Goal: Task Accomplishment & Management: Complete application form

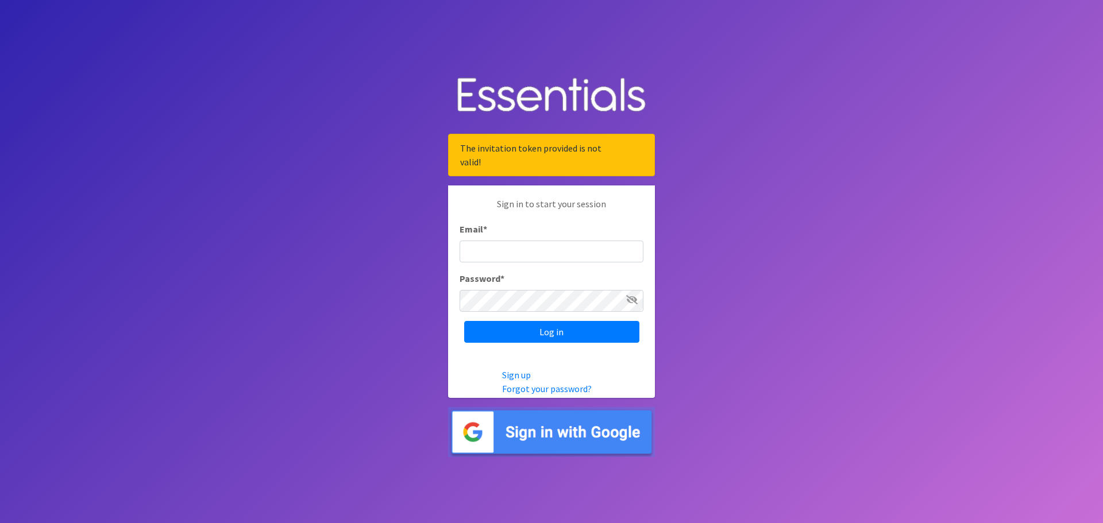
click at [546, 426] on img at bounding box center [551, 432] width 207 height 50
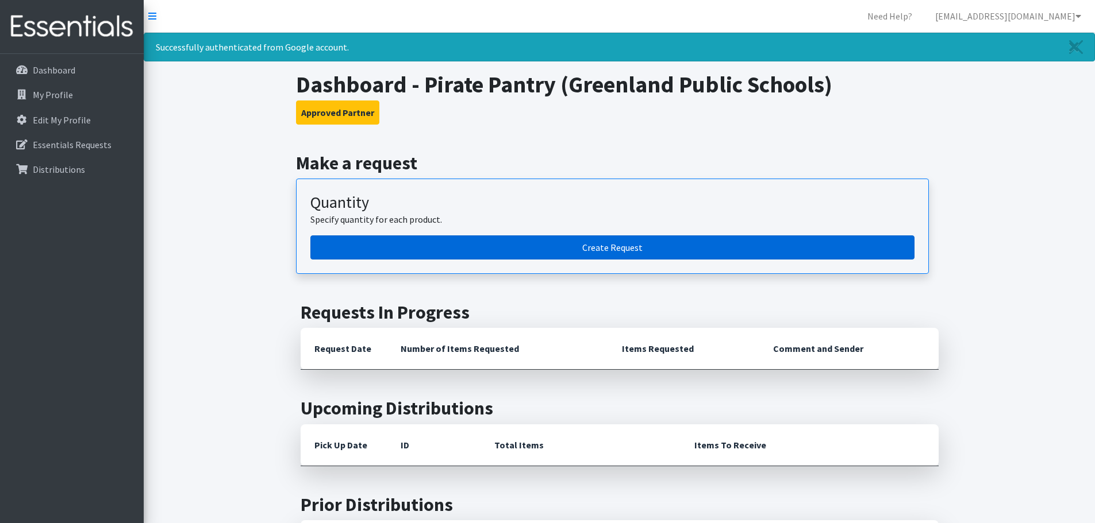
click at [595, 246] on link "Create Request" at bounding box center [612, 248] width 604 height 24
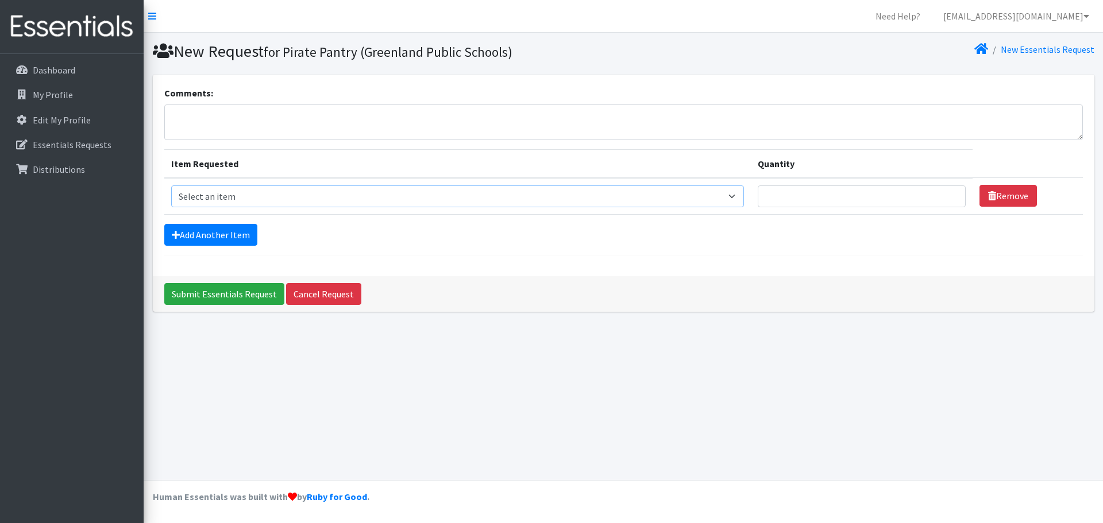
click at [634, 204] on select "Select an item Adult Briefs (Large/X-Large) Adult Briefs (Medium/Large) Adult B…" at bounding box center [457, 197] width 573 height 22
select select "4573"
click at [171, 186] on select "Select an item Adult Briefs (Large/X-Large) Adult Briefs (Medium/Large) Adult B…" at bounding box center [457, 197] width 573 height 22
click at [777, 197] on input "Quantity" at bounding box center [862, 197] width 209 height 22
type input "6"
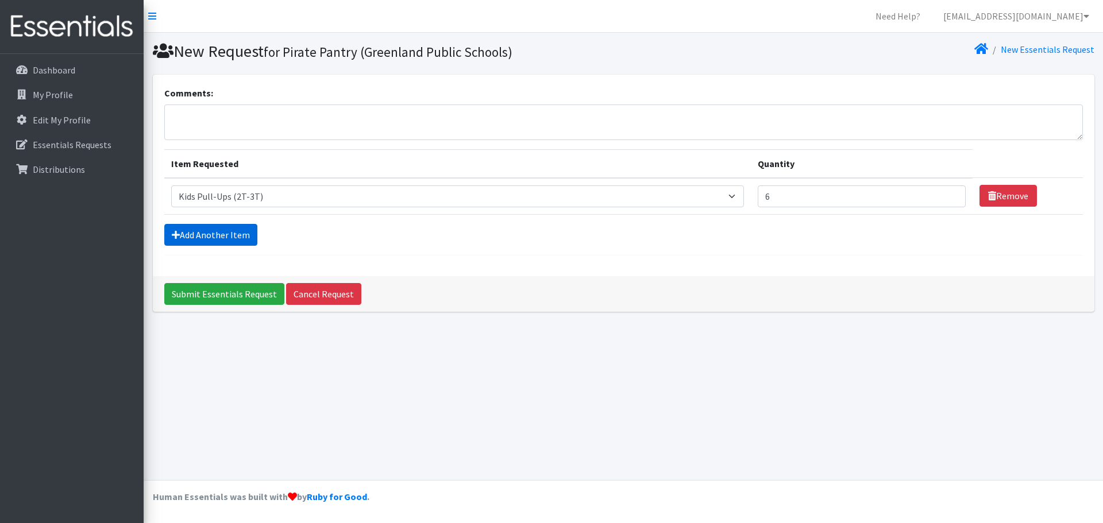
click at [195, 240] on link "Add Another Item" at bounding box center [210, 235] width 93 height 22
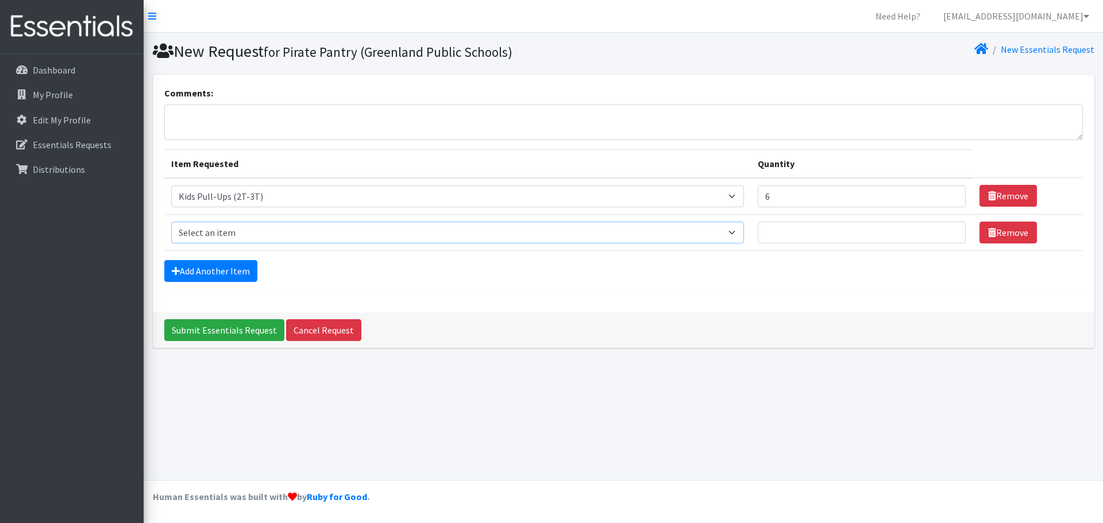
click at [347, 230] on select "Select an item Adult Briefs (Large/X-Large) Adult Briefs (Medium/Large) Adult B…" at bounding box center [457, 233] width 573 height 22
click at [451, 408] on div "New Request for Pirate Pantry (Greenland Public Schools) New Essentials Request…" at bounding box center [624, 257] width 960 height 448
click at [735, 234] on select "Select an item Adult Briefs (Large/X-Large) Adult Briefs (Medium/Large) Adult B…" at bounding box center [457, 233] width 573 height 22
select select "4561"
click at [171, 222] on select "Select an item Adult Briefs (Large/X-Large) Adult Briefs (Medium/Large) Adult B…" at bounding box center [457, 233] width 573 height 22
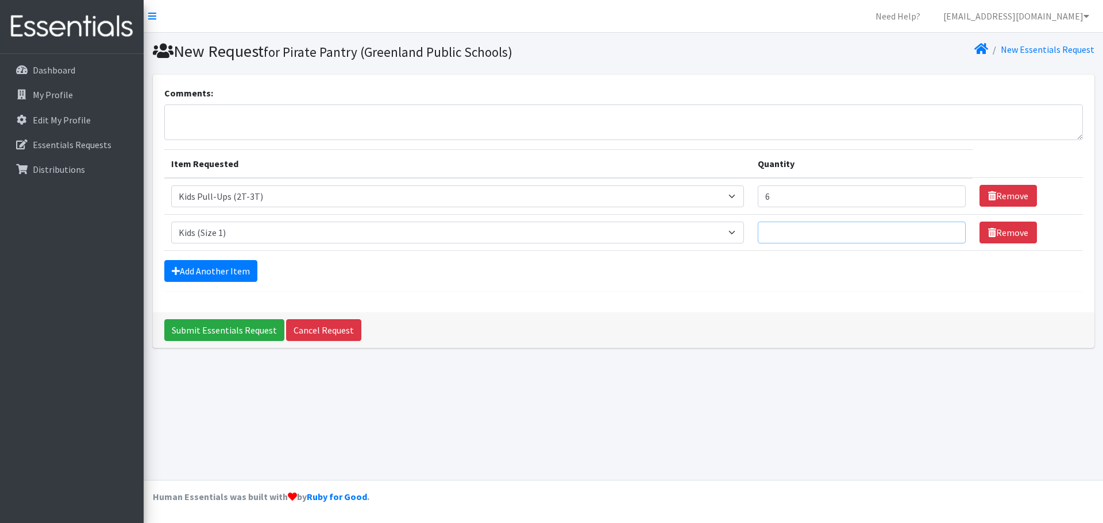
click at [833, 237] on input "Quantity" at bounding box center [862, 233] width 209 height 22
type input "3"
click at [181, 269] on link "Add Another Item" at bounding box center [210, 271] width 93 height 22
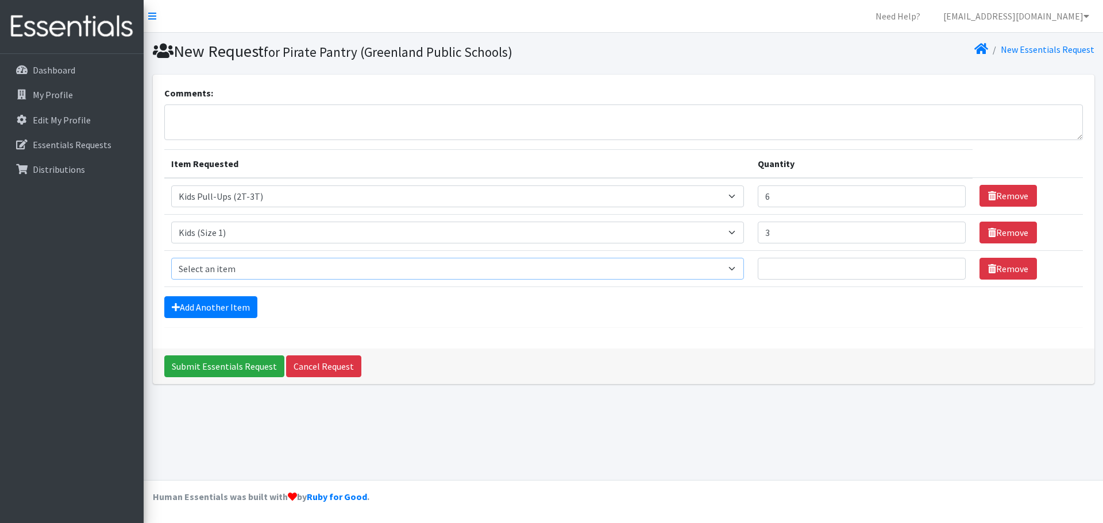
click at [211, 263] on select "Select an item Adult Briefs (Large/X-Large) Adult Briefs (Medium/Large) Adult B…" at bounding box center [457, 269] width 573 height 22
click at [171, 258] on select "Select an item Adult Briefs (Large/X-Large) Adult Briefs (Medium/Large) Adult B…" at bounding box center [457, 269] width 573 height 22
click at [725, 274] on select "Select an item Adult Briefs (Large/X-Large) Adult Briefs (Medium/Large) Adult B…" at bounding box center [457, 269] width 573 height 22
select select "4566"
click at [171, 258] on select "Select an item Adult Briefs (Large/X-Large) Adult Briefs (Medium/Large) Adult B…" at bounding box center [457, 269] width 573 height 22
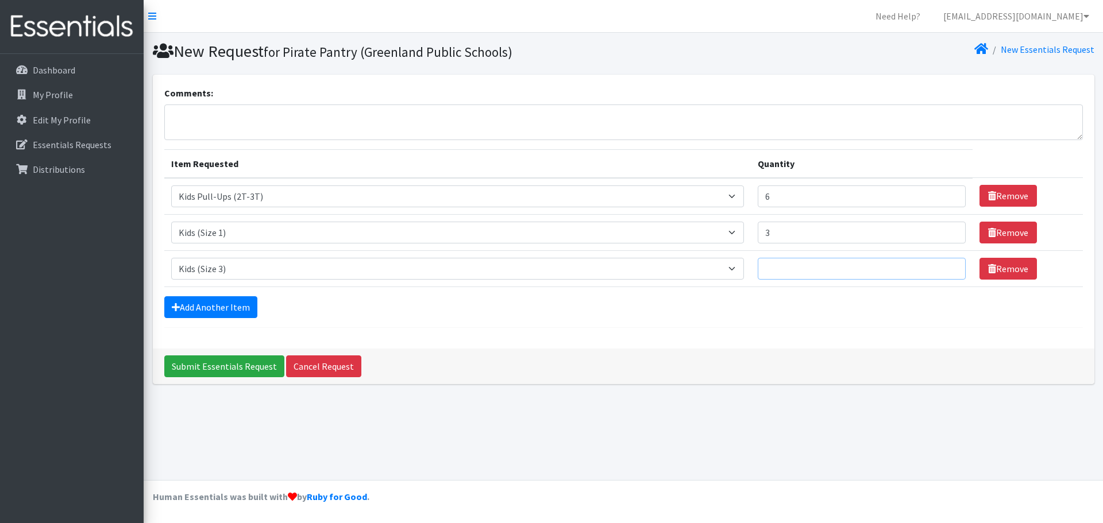
click at [832, 269] on input "Quantity" at bounding box center [862, 269] width 209 height 22
type input "5"
click at [202, 310] on link "Add Another Item" at bounding box center [210, 307] width 93 height 22
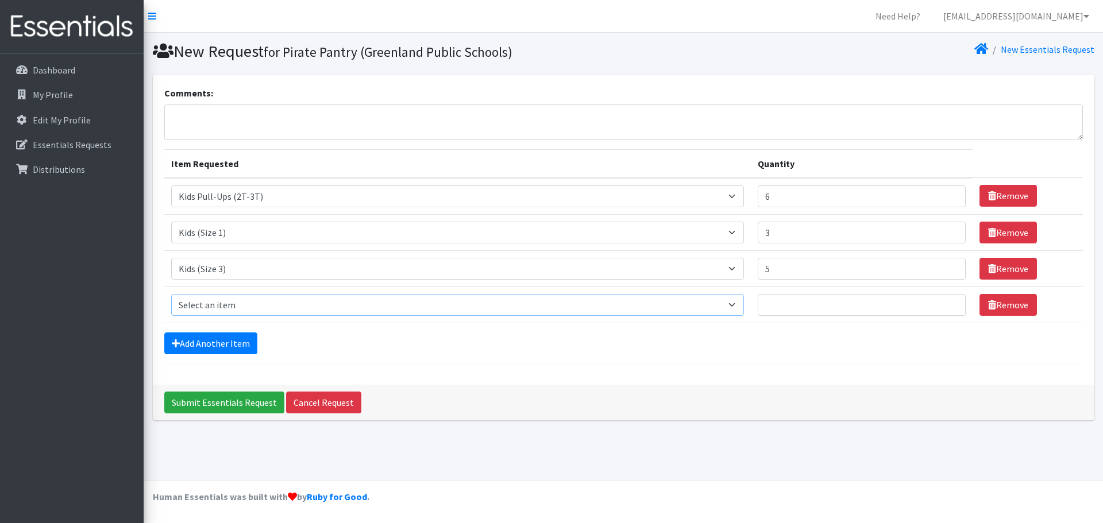
click at [232, 307] on select "Select an item Adult Briefs (Large/X-Large) Adult Briefs (Medium/Large) Adult B…" at bounding box center [457, 305] width 573 height 22
select select "4567"
click at [171, 294] on select "Select an item Adult Briefs (Large/X-Large) Adult Briefs (Medium/Large) Adult B…" at bounding box center [457, 305] width 573 height 22
click at [804, 311] on input "Quantity" at bounding box center [862, 305] width 209 height 22
type input "4"
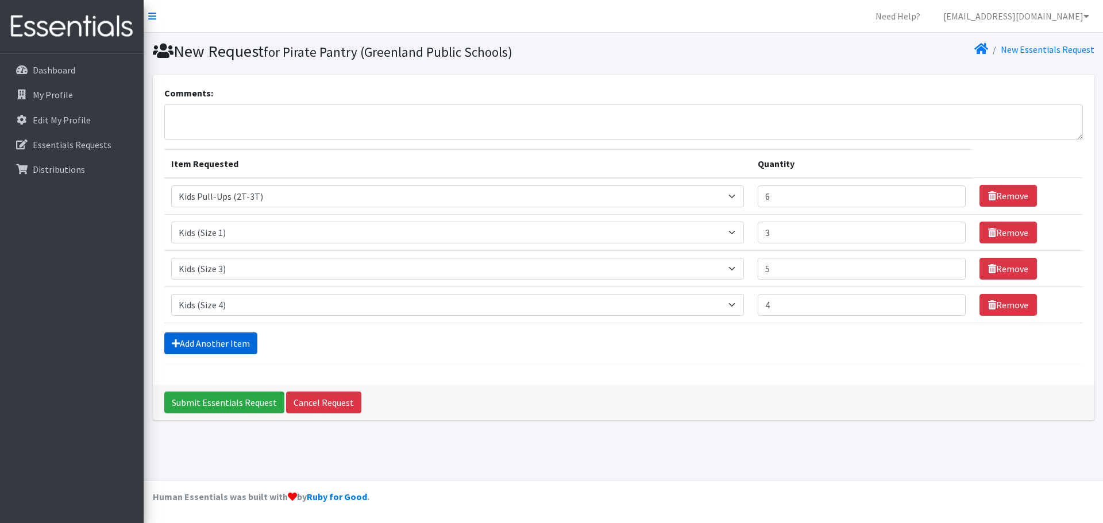
click at [218, 340] on link "Add Another Item" at bounding box center [210, 344] width 93 height 22
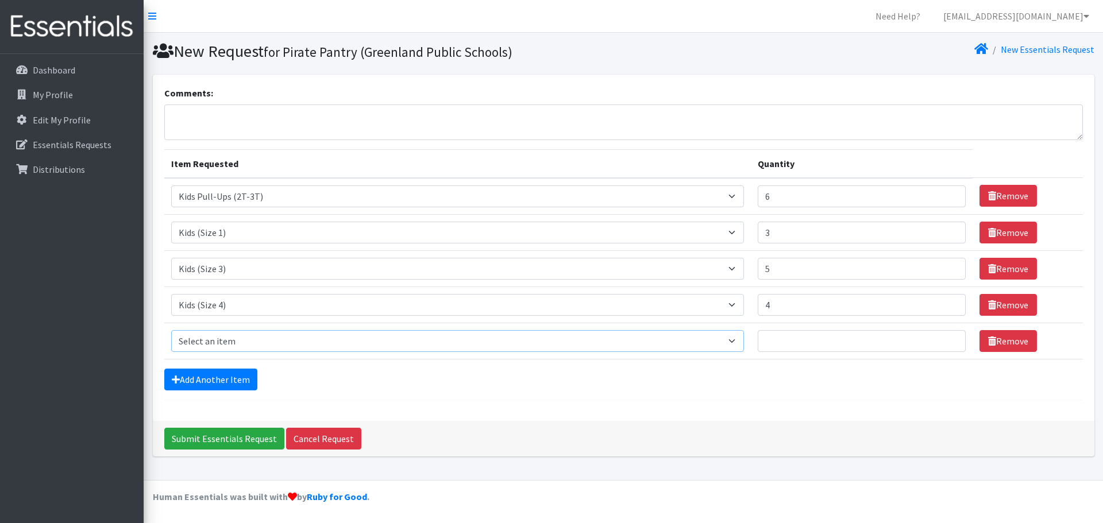
click at [235, 340] on select "Select an item Adult Briefs (Large/X-Large) Adult Briefs (Medium/Large) Adult B…" at bounding box center [457, 341] width 573 height 22
select select "4568"
click at [171, 330] on select "Select an item Adult Briefs (Large/X-Large) Adult Briefs (Medium/Large) Adult B…" at bounding box center [457, 341] width 573 height 22
click at [812, 345] on input "Quantity" at bounding box center [862, 341] width 209 height 22
type input "11"
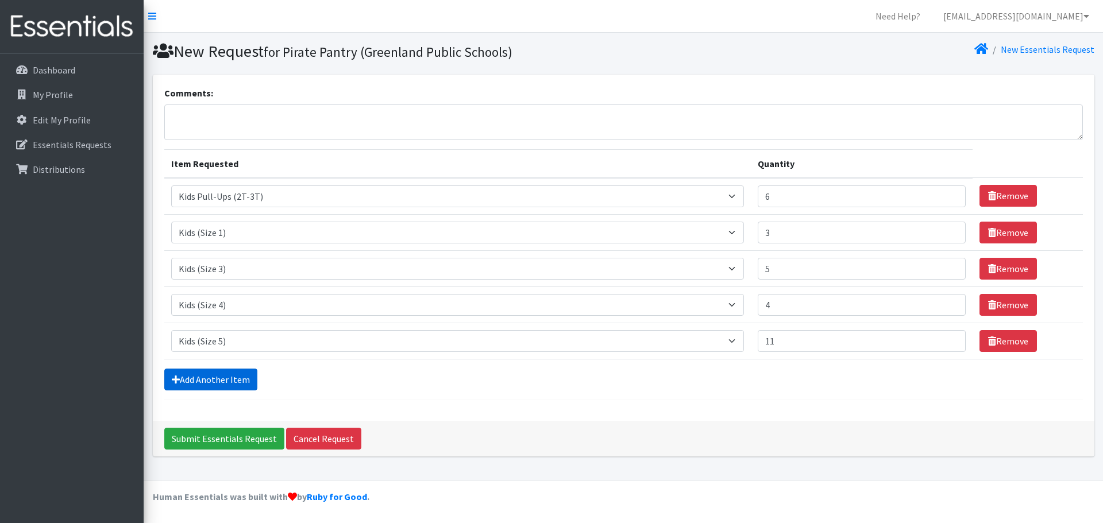
click at [214, 377] on link "Add Another Item" at bounding box center [210, 380] width 93 height 22
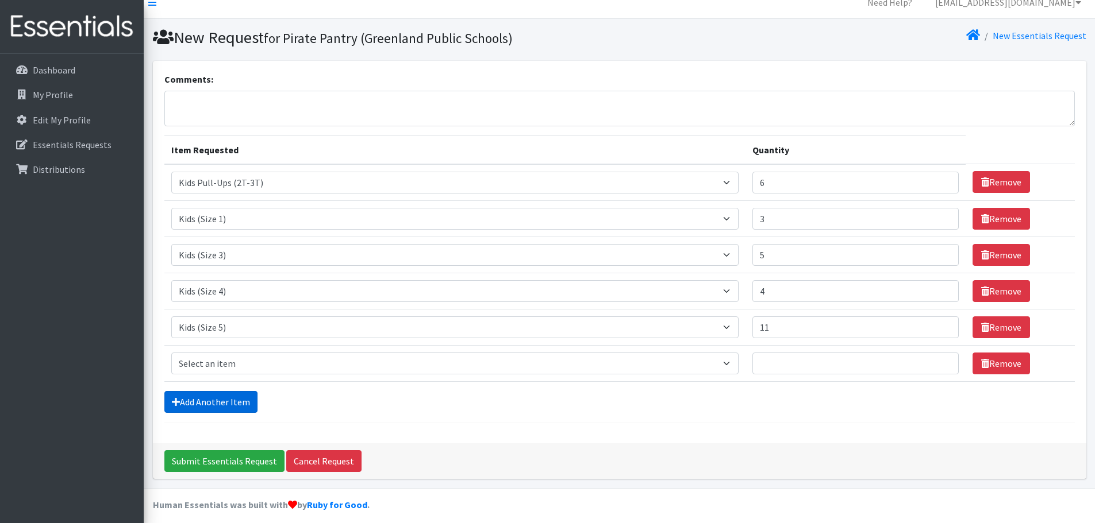
scroll to position [22, 0]
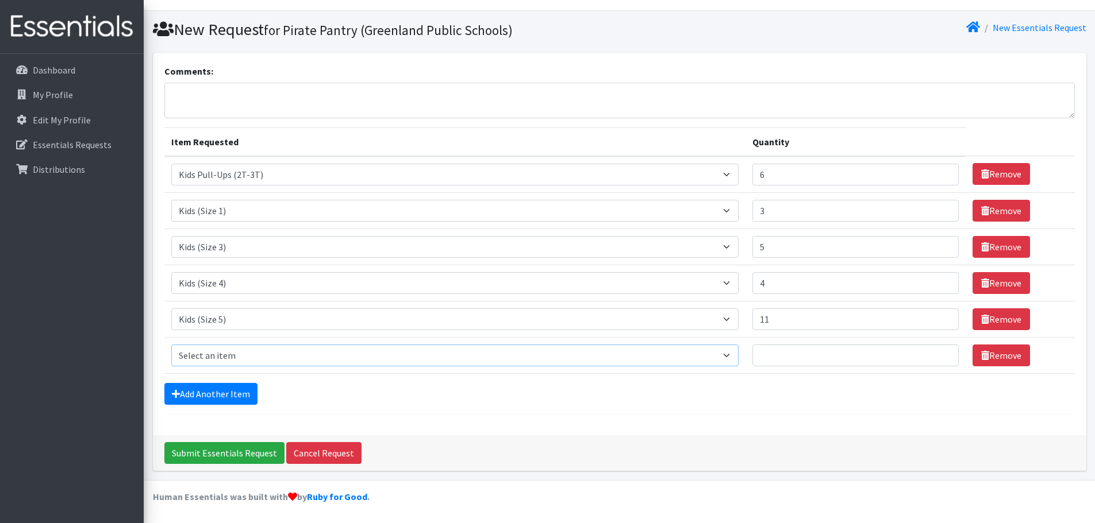
click at [222, 360] on select "Select an item Adult Briefs (Large/X-Large) Adult Briefs (Medium/Large) Adult B…" at bounding box center [455, 356] width 568 height 22
select select "4572"
click at [171, 345] on select "Select an item Adult Briefs (Large/X-Large) Adult Briefs (Medium/Large) Adult B…" at bounding box center [455, 356] width 568 height 22
click at [778, 353] on input "Quantity" at bounding box center [855, 356] width 206 height 22
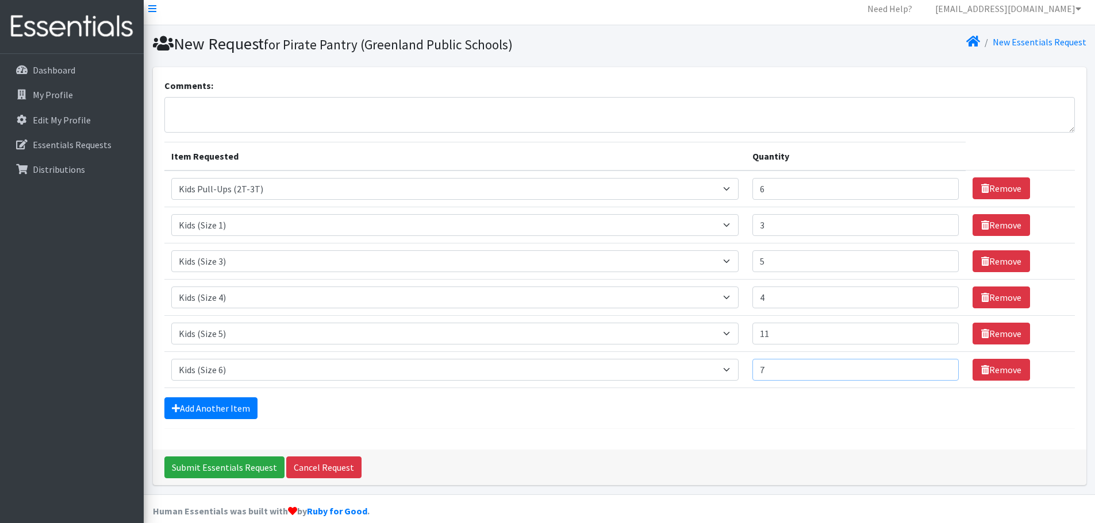
scroll to position [0, 0]
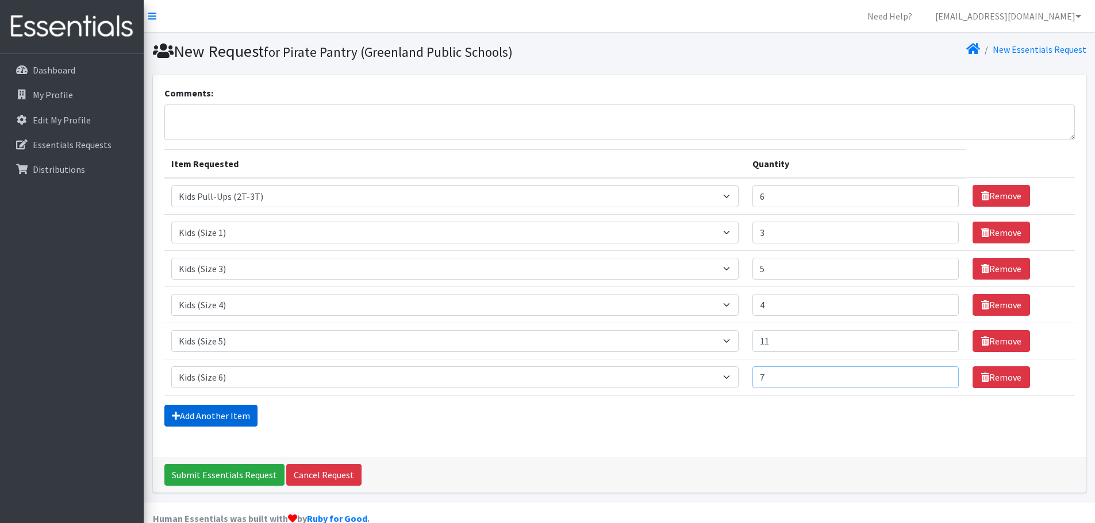
type input "7"
click at [194, 422] on link "Add Another Item" at bounding box center [210, 416] width 93 height 22
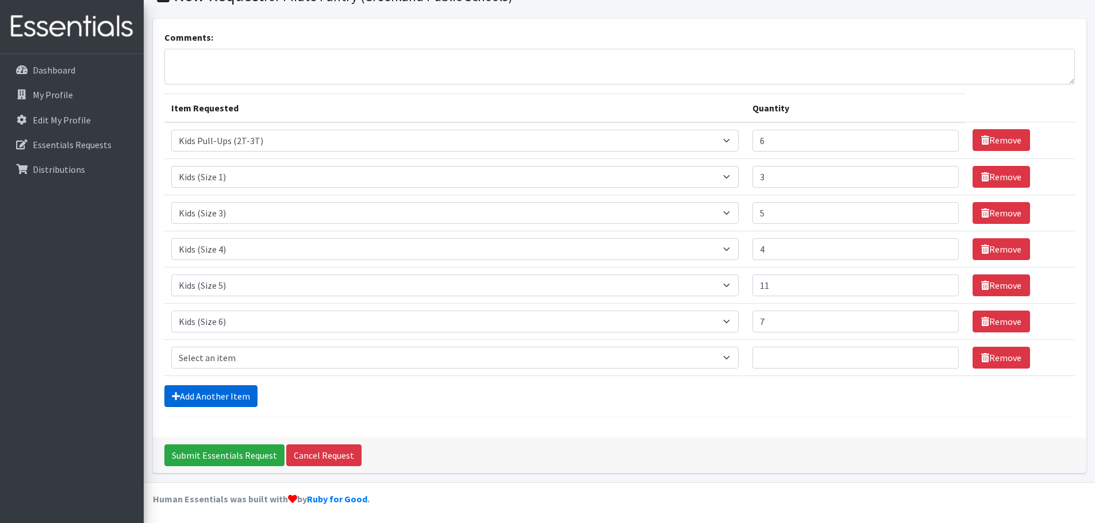
scroll to position [58, 0]
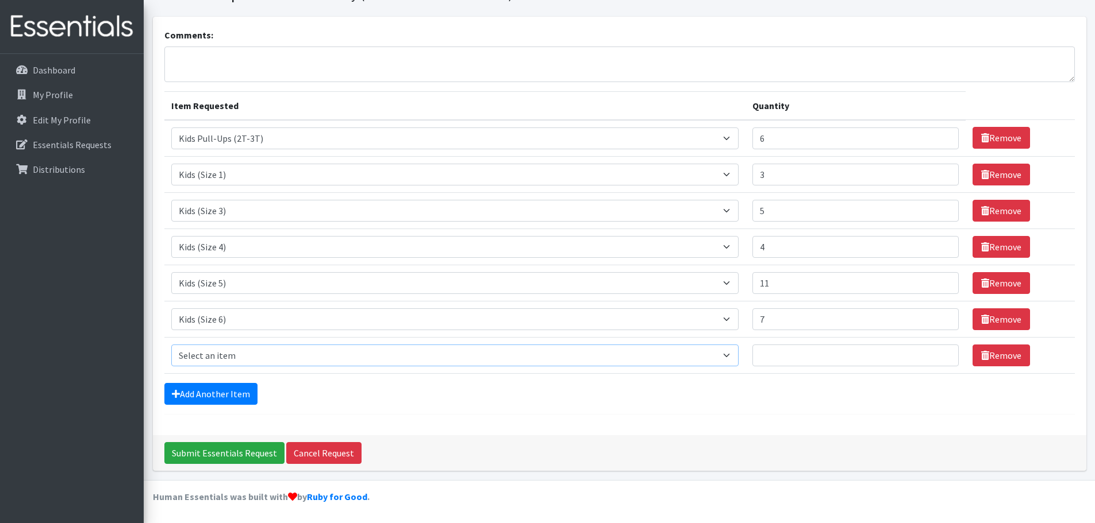
click at [259, 355] on select "Select an item Adult Briefs (Large/X-Large) Adult Briefs (Medium/Large) Adult B…" at bounding box center [455, 356] width 568 height 22
select select "4575"
click at [171, 345] on select "Select an item Adult Briefs (Large/X-Large) Adult Briefs (Medium/Large) Adult B…" at bounding box center [455, 356] width 568 height 22
click at [802, 355] on input "Quantity" at bounding box center [855, 356] width 206 height 22
type input "2"
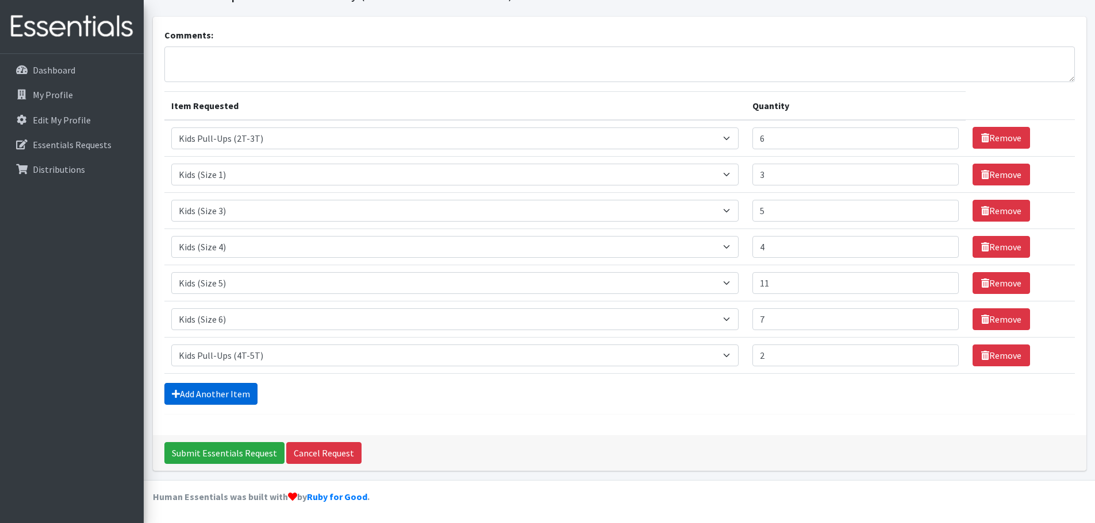
click at [235, 390] on link "Add Another Item" at bounding box center [210, 394] width 93 height 22
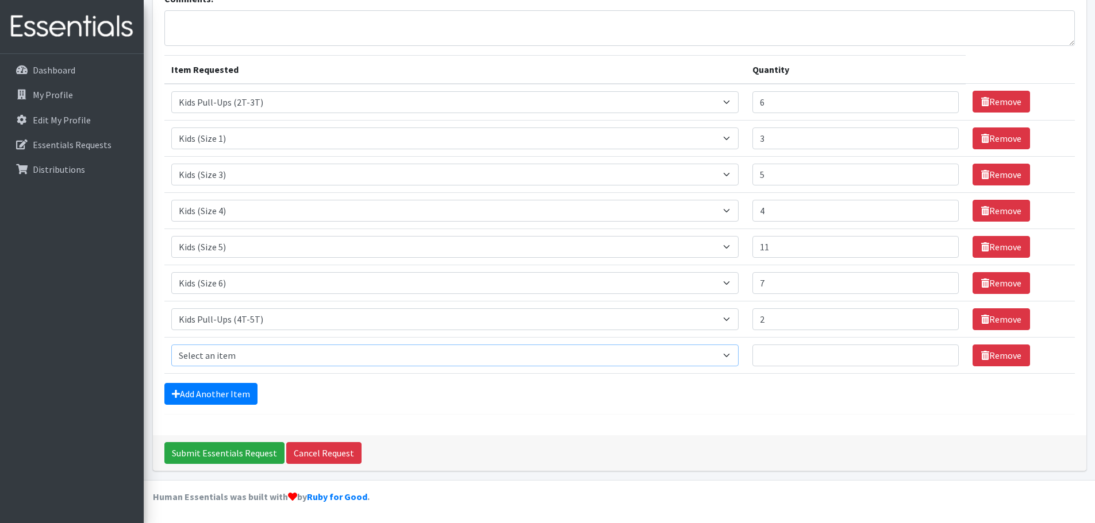
click at [305, 358] on select "Select an item Adult Briefs (Large/X-Large) Adult Briefs (Medium/Large) Adult B…" at bounding box center [455, 356] width 568 height 22
select select "4560"
click at [171, 345] on select "Select an item Adult Briefs (Large/X-Large) Adult Briefs (Medium/Large) Adult B…" at bounding box center [455, 356] width 568 height 22
click at [808, 349] on input "Quantity" at bounding box center [855, 356] width 206 height 22
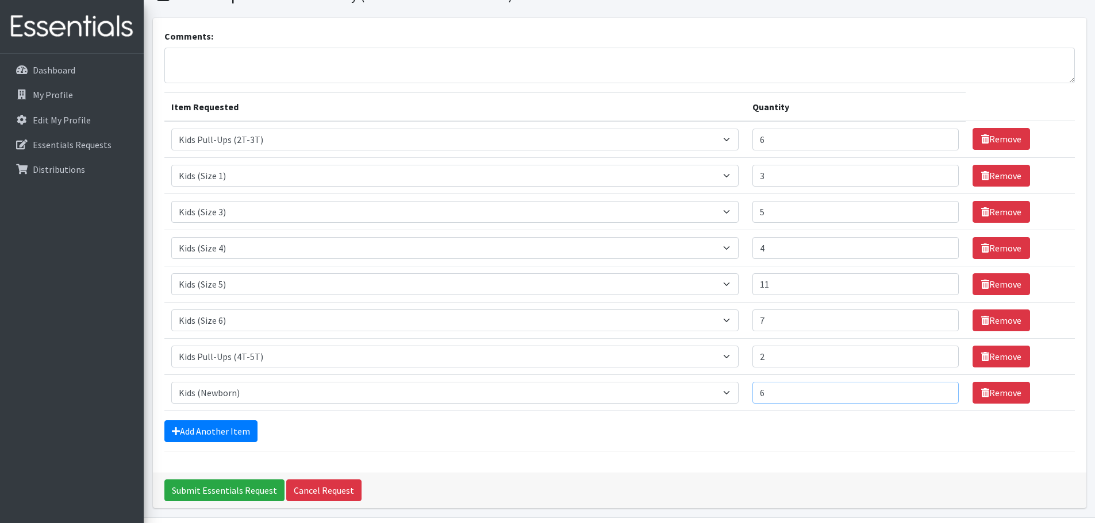
scroll to position [37, 0]
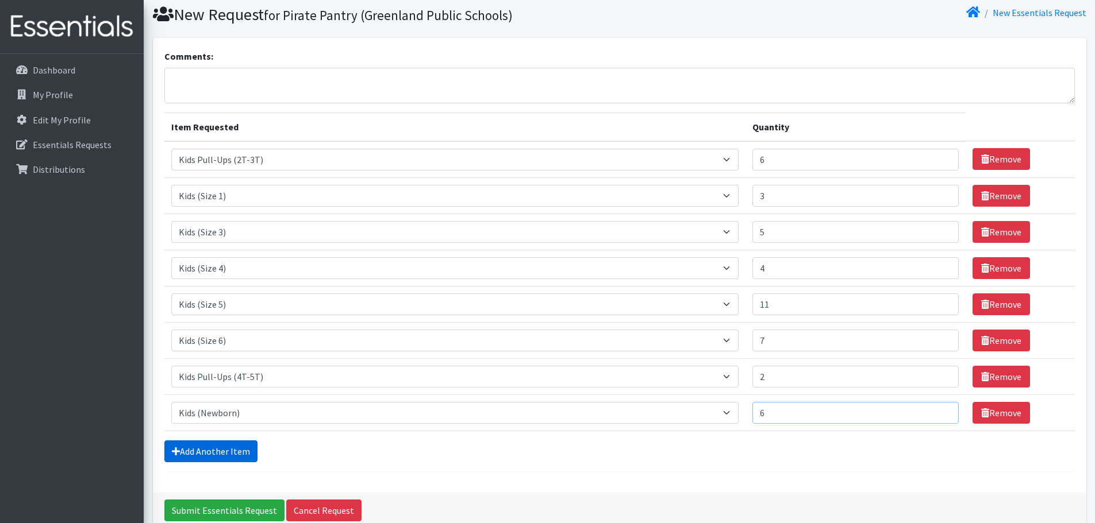
type input "6"
click at [211, 446] on link "Add Another Item" at bounding box center [210, 452] width 93 height 22
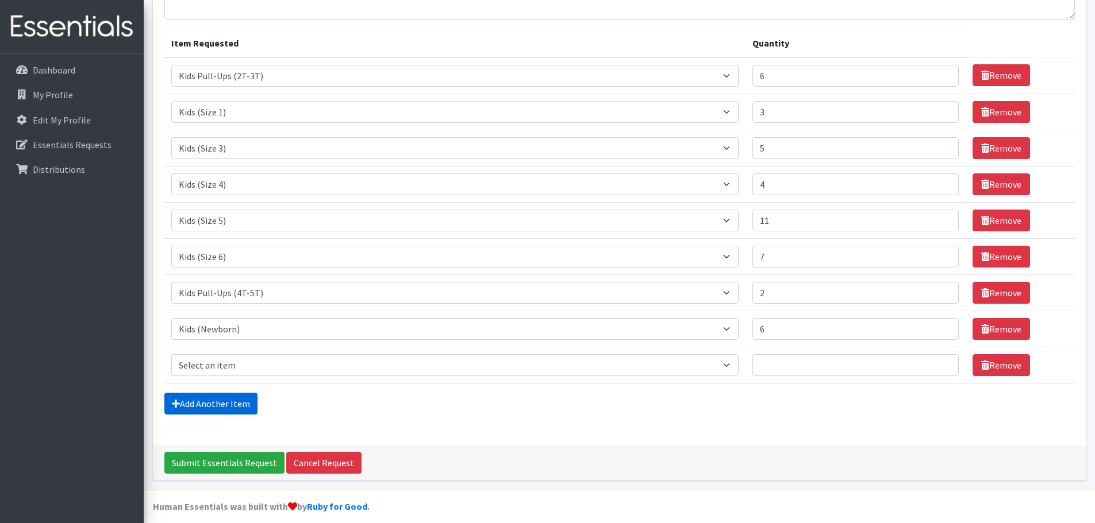
scroll to position [130, 0]
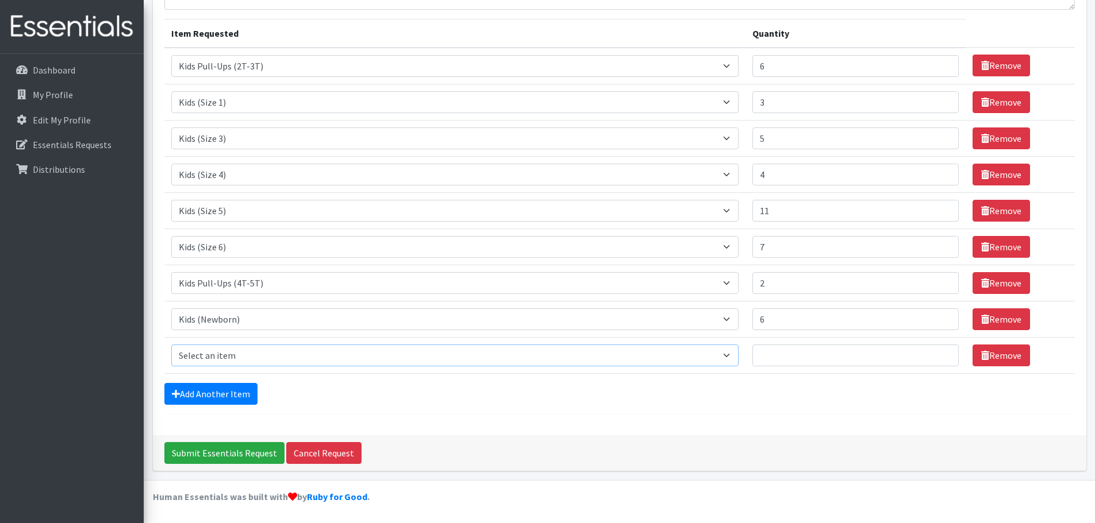
click at [317, 356] on select "Select an item Adult Briefs (Large/X-Large) Adult Briefs (Medium/Large) Adult B…" at bounding box center [455, 356] width 568 height 22
select select "4574"
click at [171, 345] on select "Select an item Adult Briefs (Large/X-Large) Adult Briefs (Medium/Large) Adult B…" at bounding box center [455, 356] width 568 height 22
click at [813, 358] on input "Quantity" at bounding box center [855, 356] width 206 height 22
type input "6"
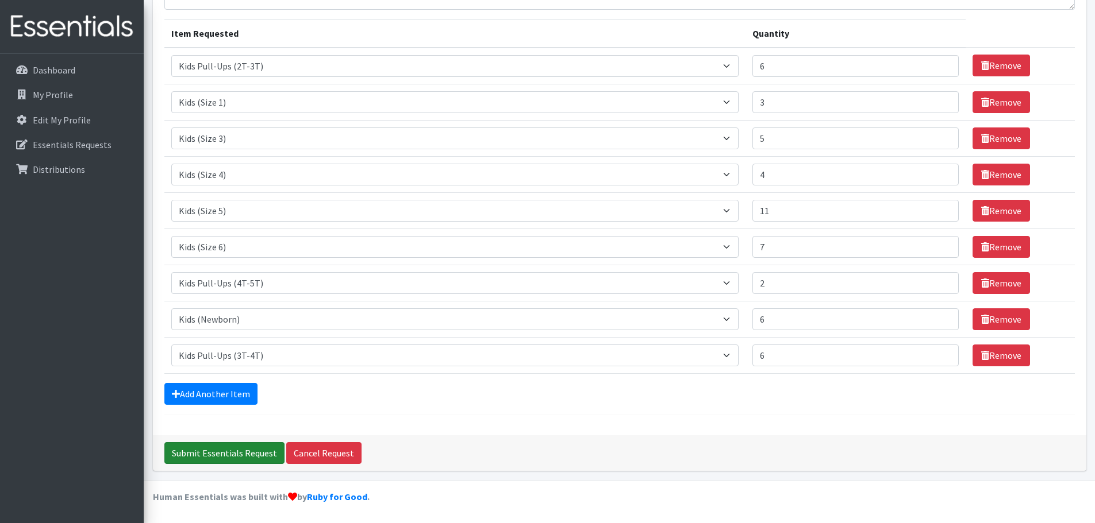
click at [230, 457] on input "Submit Essentials Request" at bounding box center [224, 453] width 120 height 22
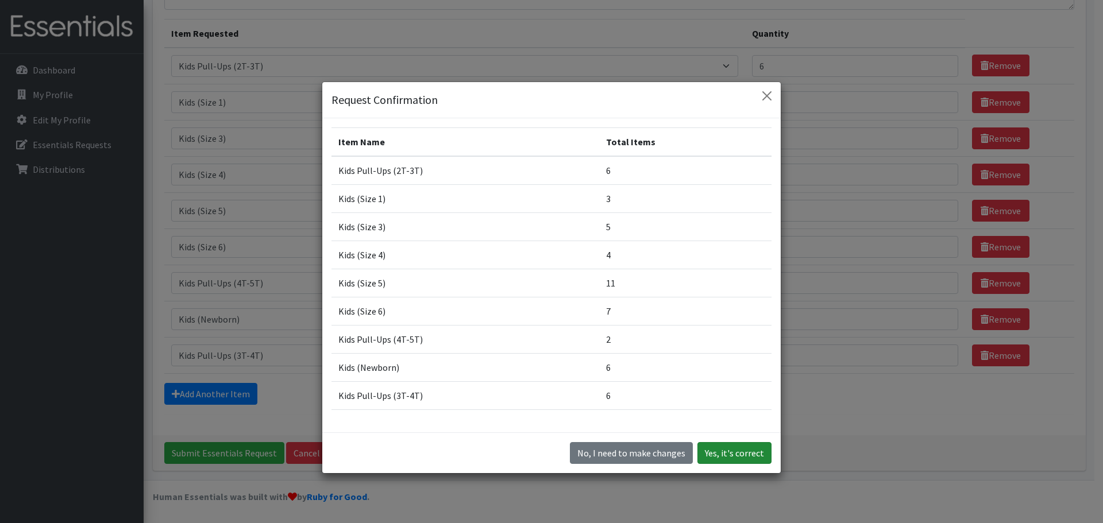
click at [735, 450] on button "Yes, it's correct" at bounding box center [735, 453] width 74 height 22
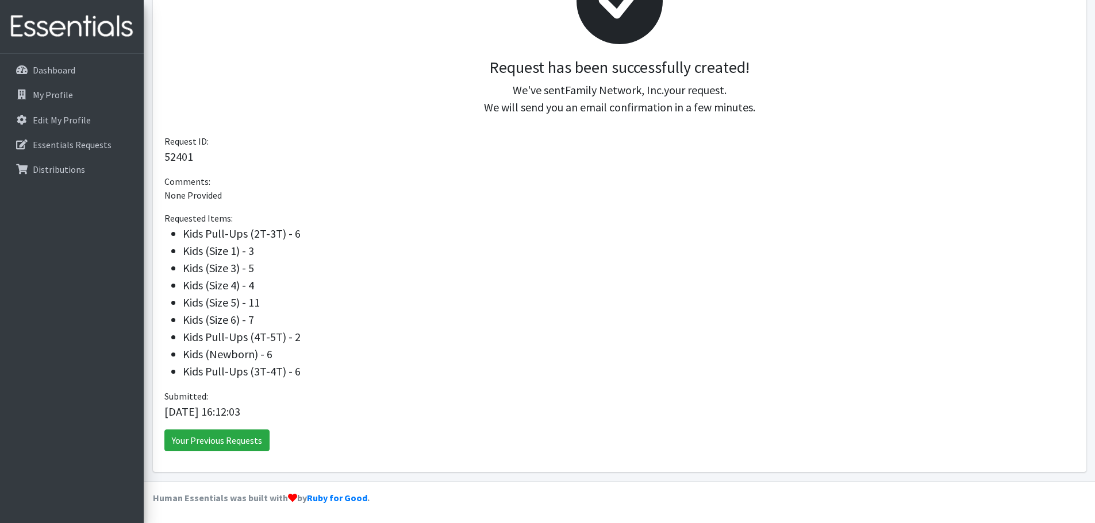
scroll to position [217, 0]
click at [201, 440] on link "Your Previous Requests" at bounding box center [216, 440] width 105 height 22
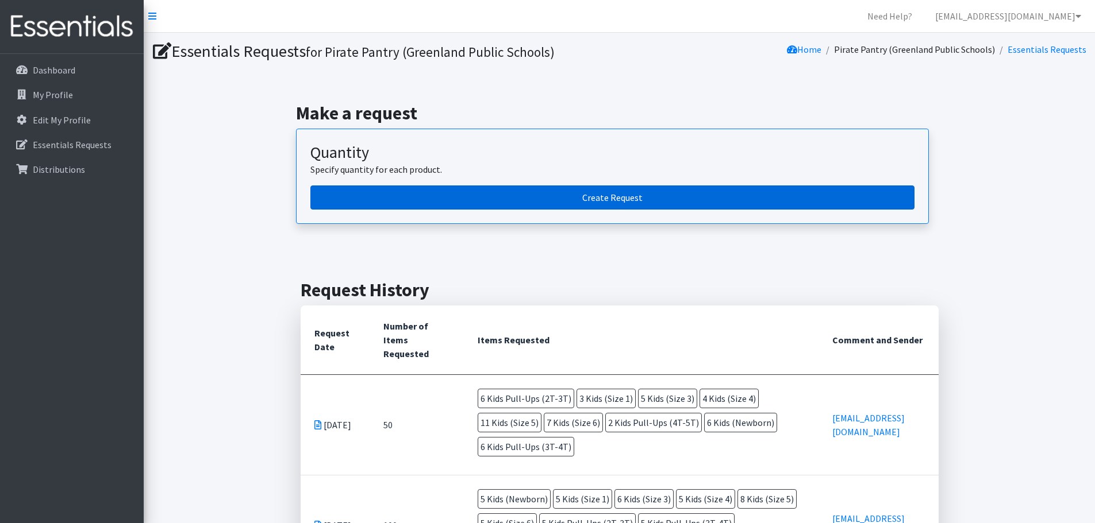
click at [584, 193] on link "Create Request" at bounding box center [612, 198] width 604 height 24
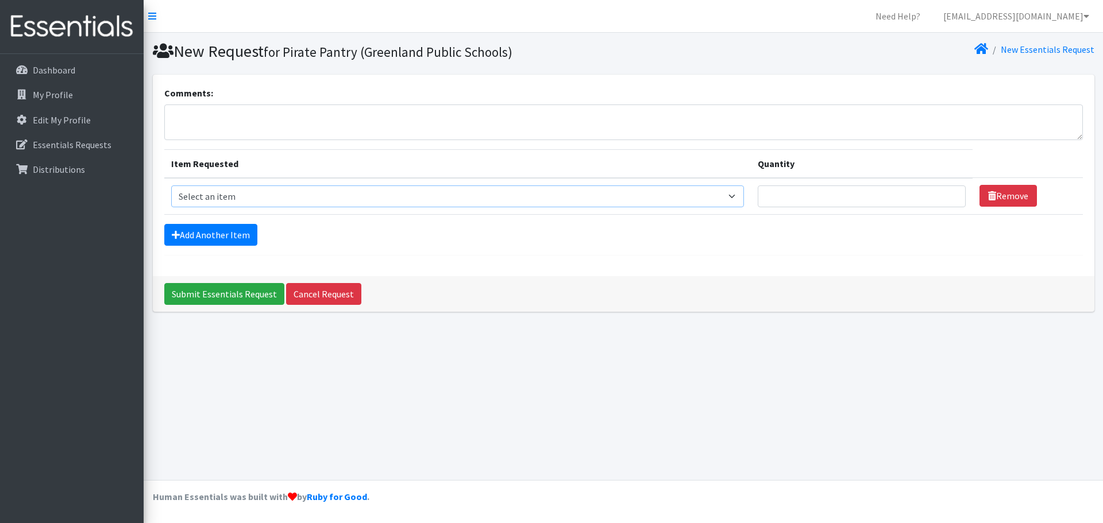
click at [267, 191] on select "Select an item Adult Briefs (Large/X-Large) Adult Briefs (Medium/Large) Adult B…" at bounding box center [457, 197] width 573 height 22
select select "4558"
click at [171, 186] on select "Select an item Adult Briefs (Large/X-Large) Adult Briefs (Medium/Large) Adult B…" at bounding box center [457, 197] width 573 height 22
click at [787, 203] on input "Quantity" at bounding box center [862, 197] width 209 height 22
type input "4"
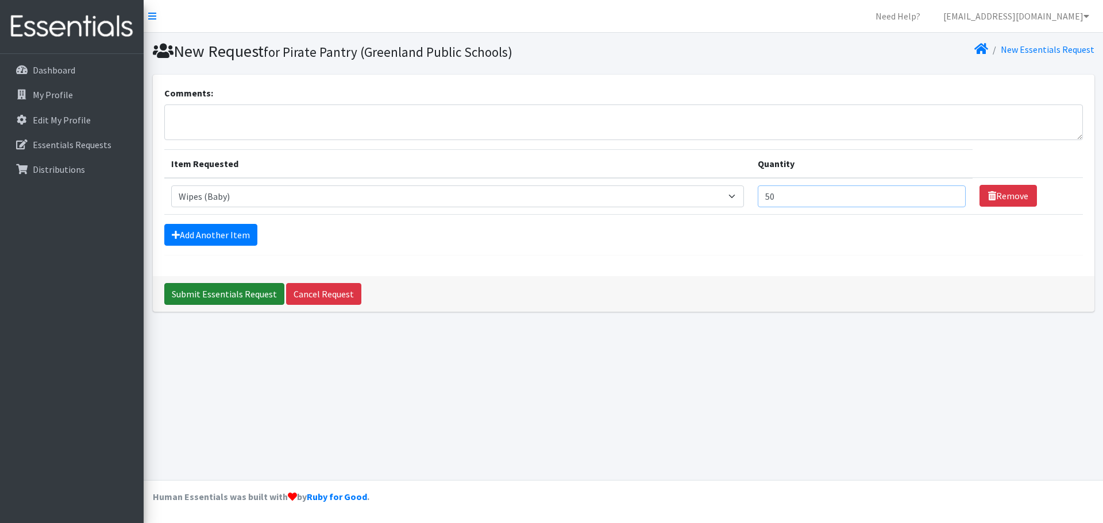
type input "50"
click at [203, 291] on input "Submit Essentials Request" at bounding box center [224, 294] width 120 height 22
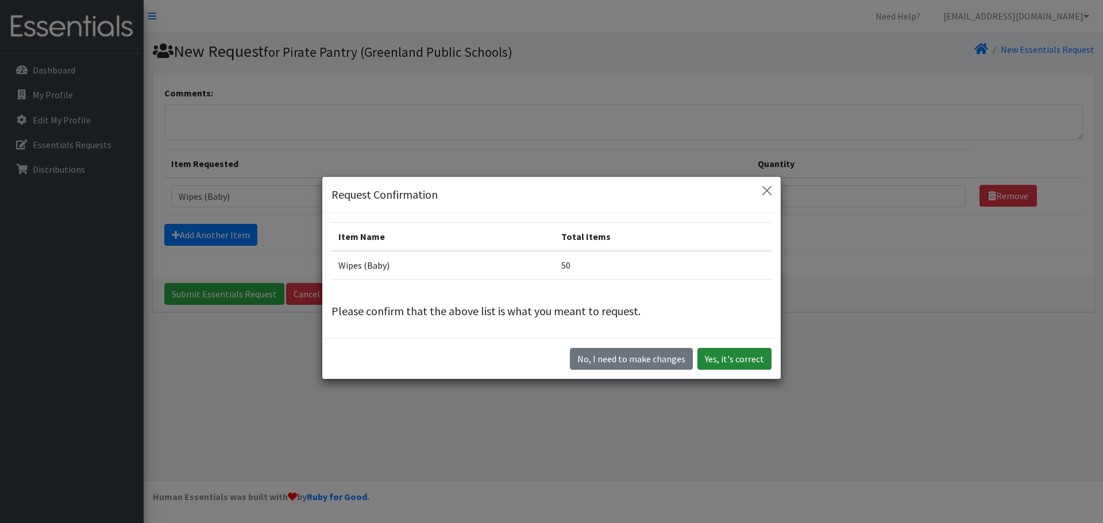
click at [718, 359] on button "Yes, it's correct" at bounding box center [735, 359] width 74 height 22
